Goal: Information Seeking & Learning: Learn about a topic

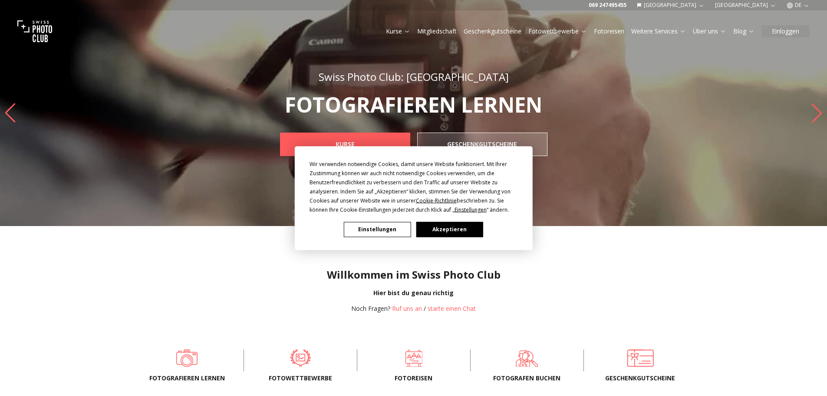
click at [466, 229] on button "Akzeptieren" at bounding box center [449, 229] width 67 height 15
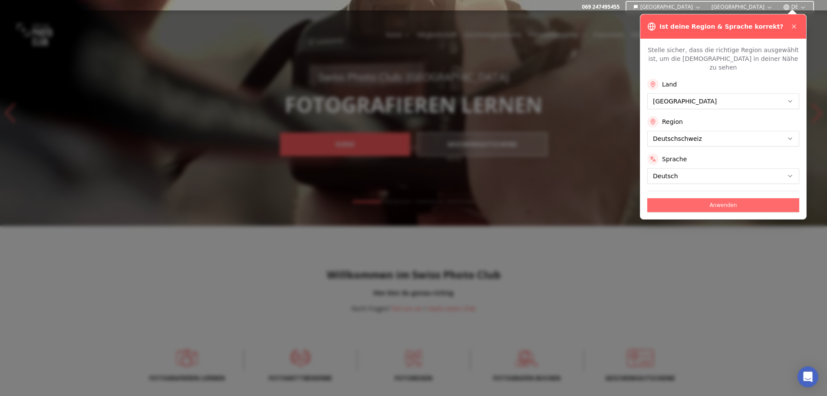
click at [718, 198] on button "Anwenden" at bounding box center [724, 205] width 152 height 14
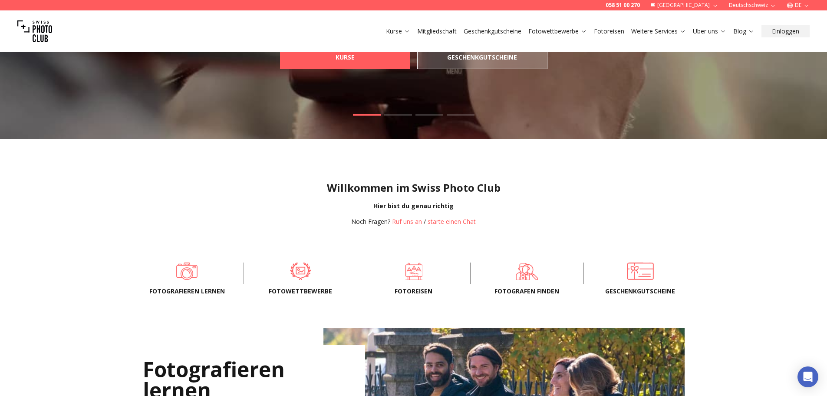
scroll to position [261, 0]
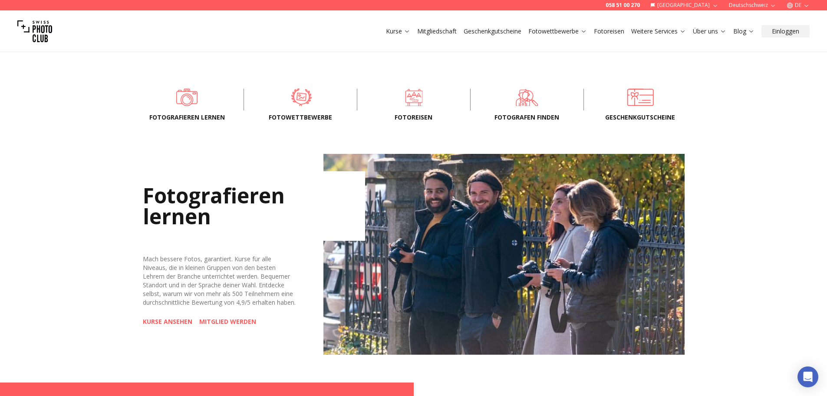
click at [304, 98] on span at bounding box center [301, 97] width 86 height 26
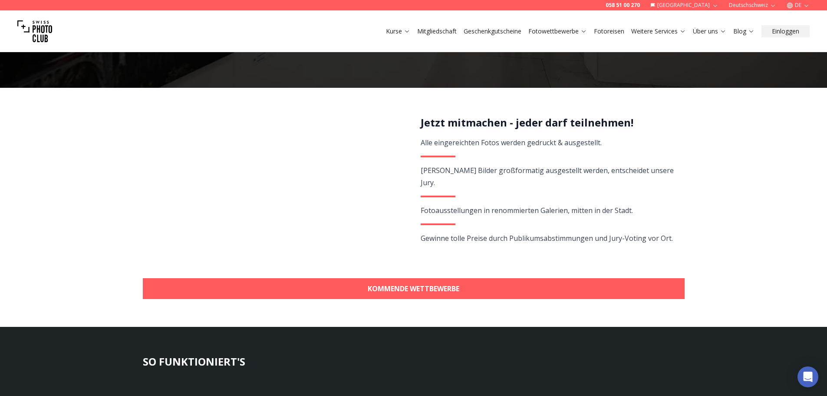
scroll to position [130, 0]
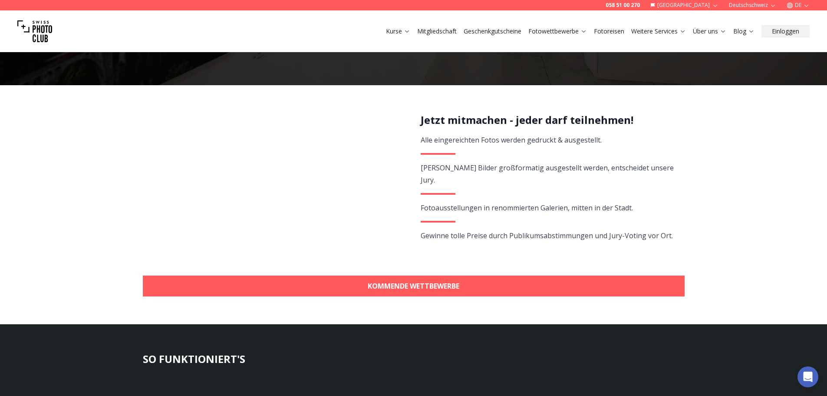
click at [425, 31] on link "Mitgliedschaft" at bounding box center [437, 31] width 40 height 9
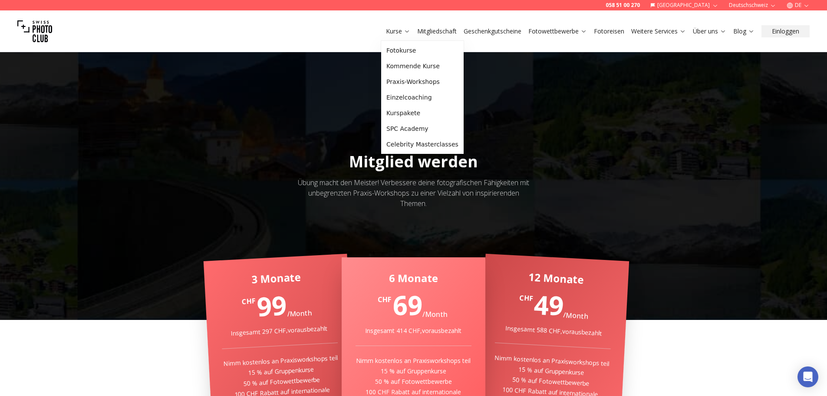
click at [398, 34] on link "Kurse" at bounding box center [398, 31] width 24 height 9
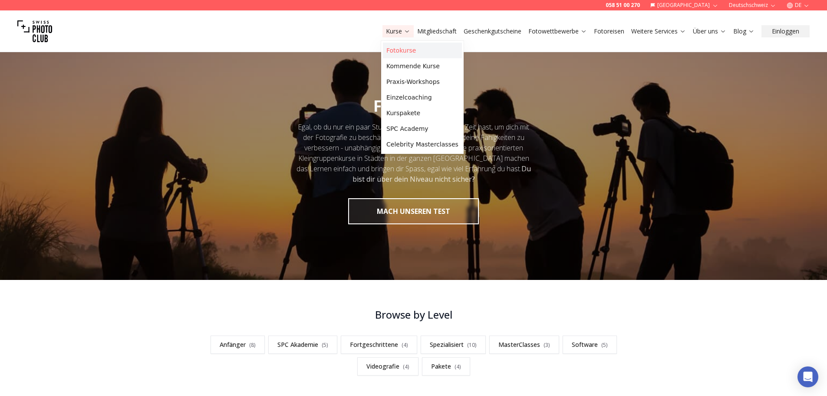
click at [404, 53] on link "Fotokurse" at bounding box center [422, 51] width 79 height 16
click at [402, 47] on link "Fotokurse" at bounding box center [422, 51] width 79 height 16
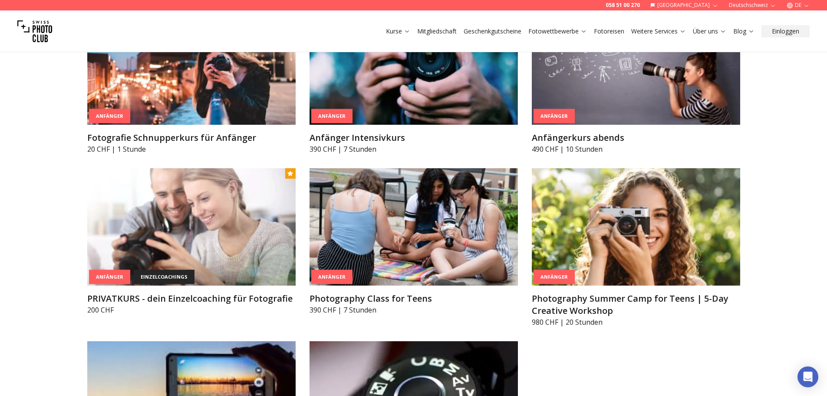
scroll to position [391, 0]
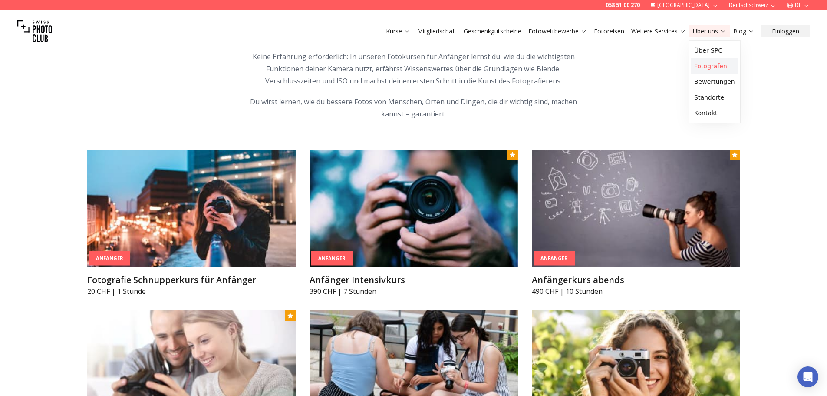
click at [710, 61] on link "Fotografen" at bounding box center [715, 66] width 48 height 16
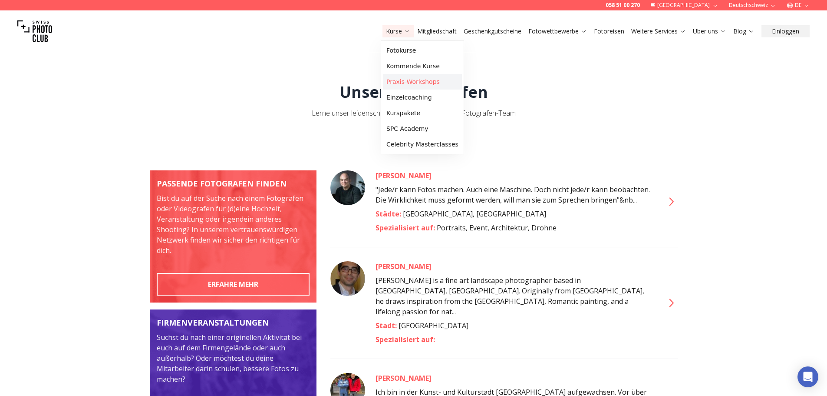
click at [413, 81] on link "Praxis-Workshops" at bounding box center [422, 82] width 79 height 16
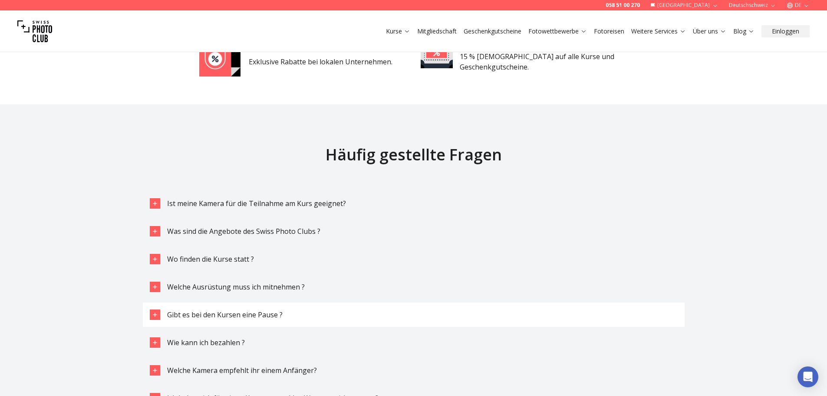
scroll to position [2693, 0]
